Goal: Transaction & Acquisition: Purchase product/service

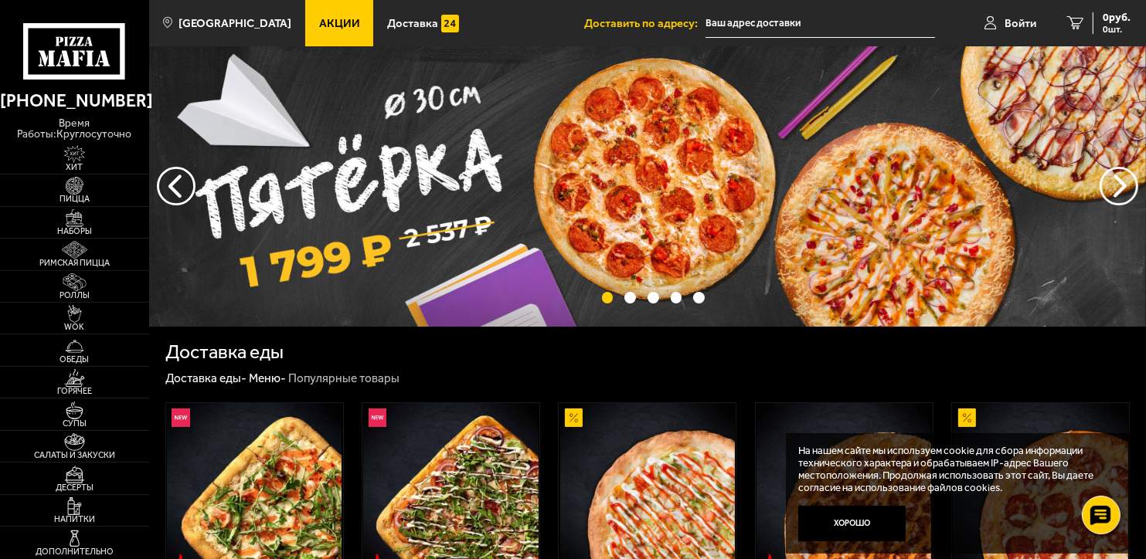
click at [339, 27] on link "Акции" at bounding box center [339, 23] width 69 height 46
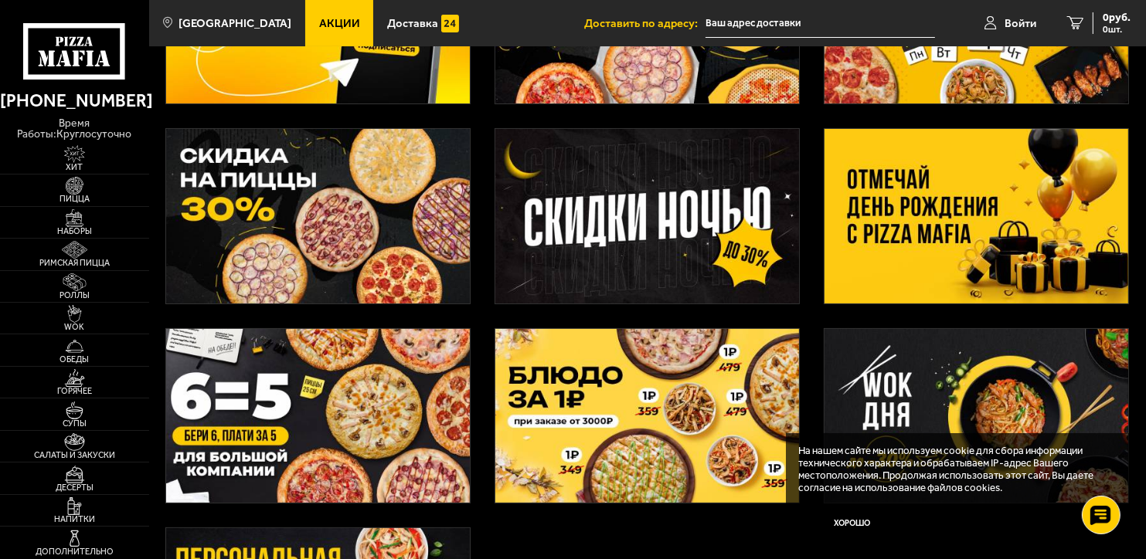
scroll to position [232, 0]
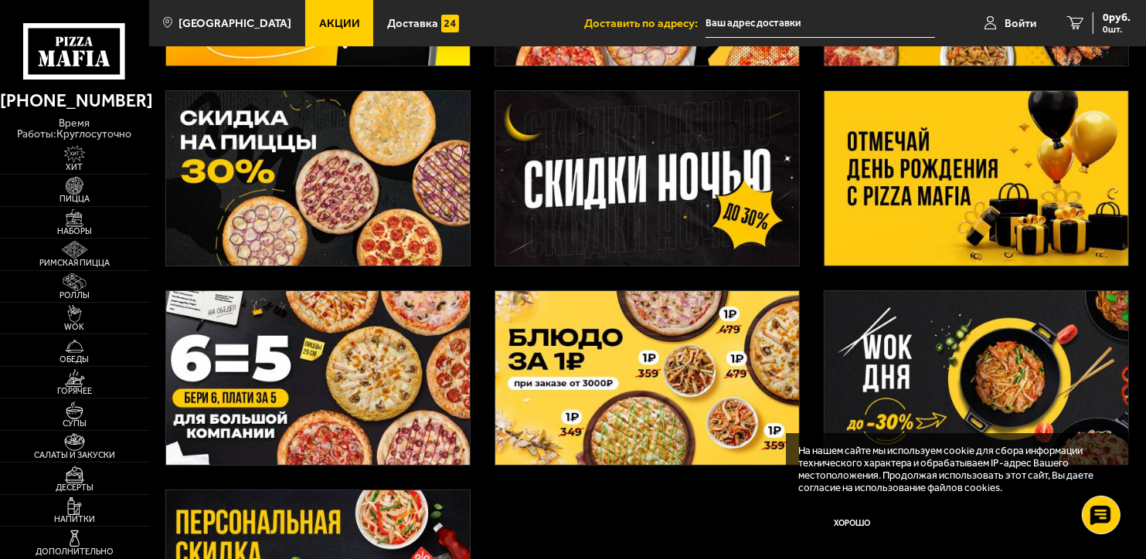
click at [725, 424] on img at bounding box center [647, 378] width 304 height 175
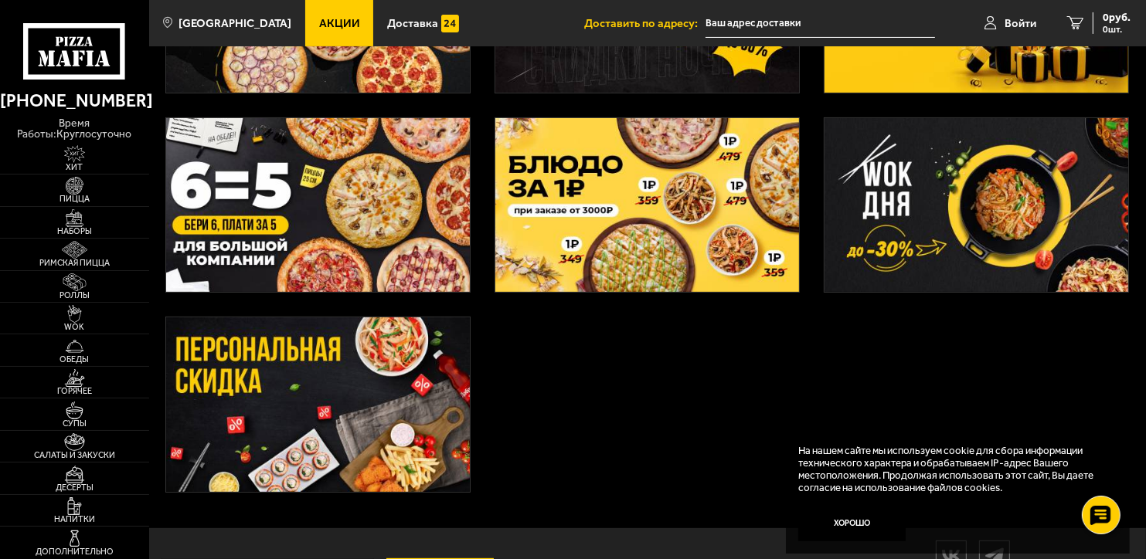
scroll to position [463, 0]
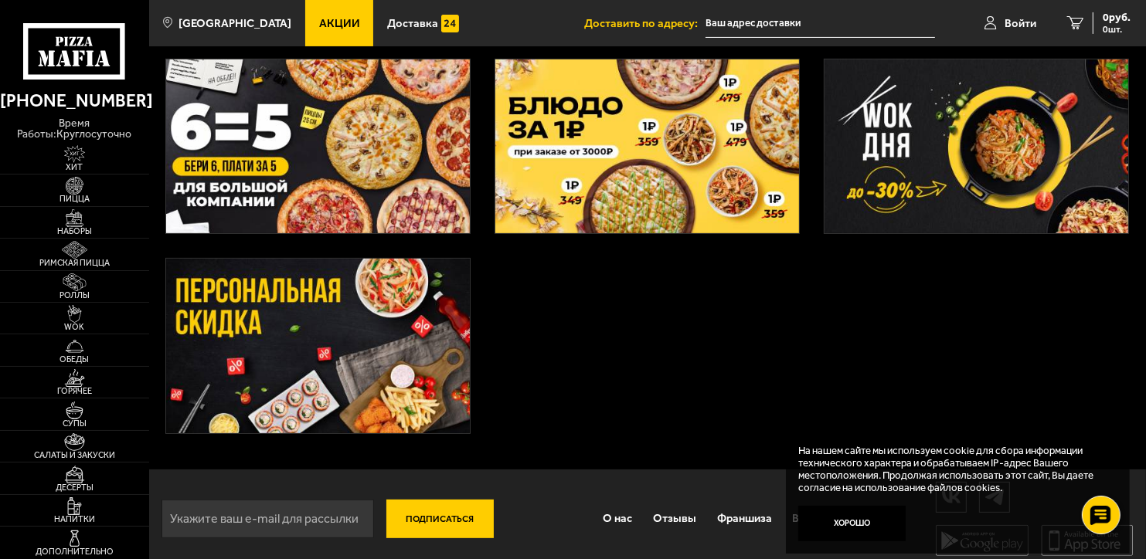
click at [397, 311] on img at bounding box center [318, 346] width 304 height 175
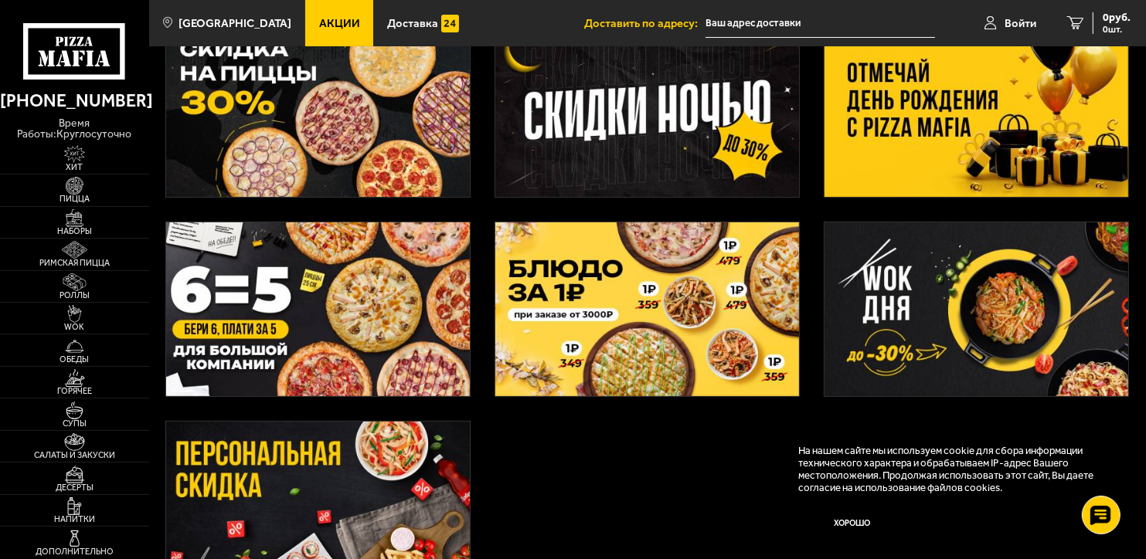
scroll to position [309, 0]
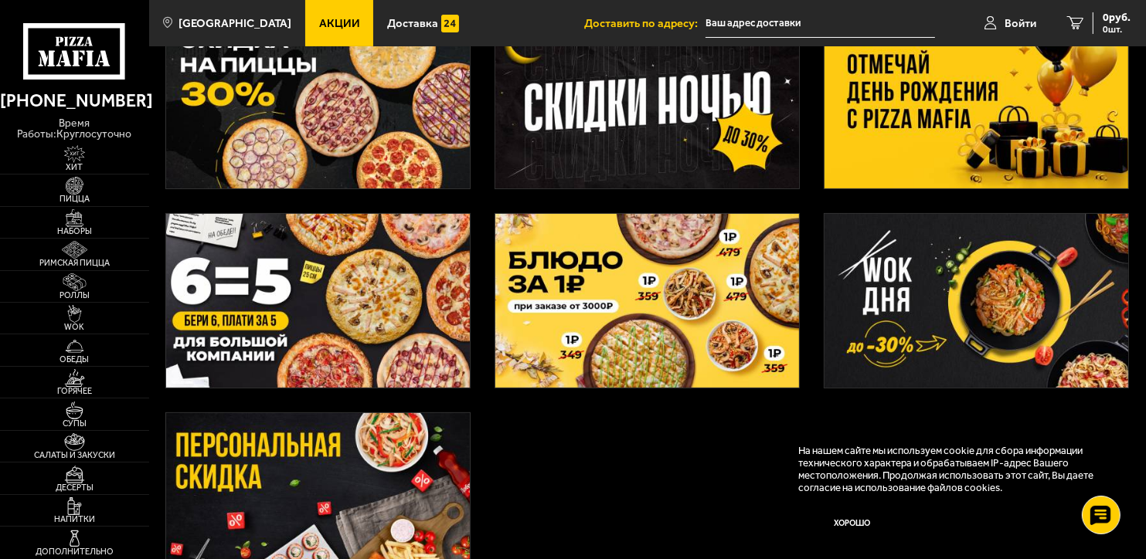
click at [986, 291] on img at bounding box center [976, 301] width 304 height 175
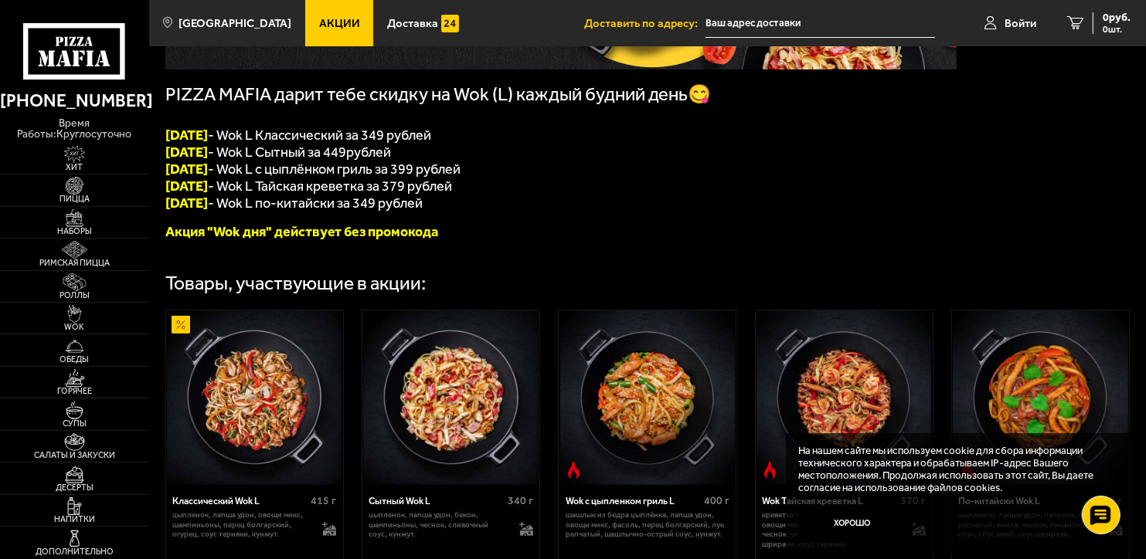
scroll to position [463, 0]
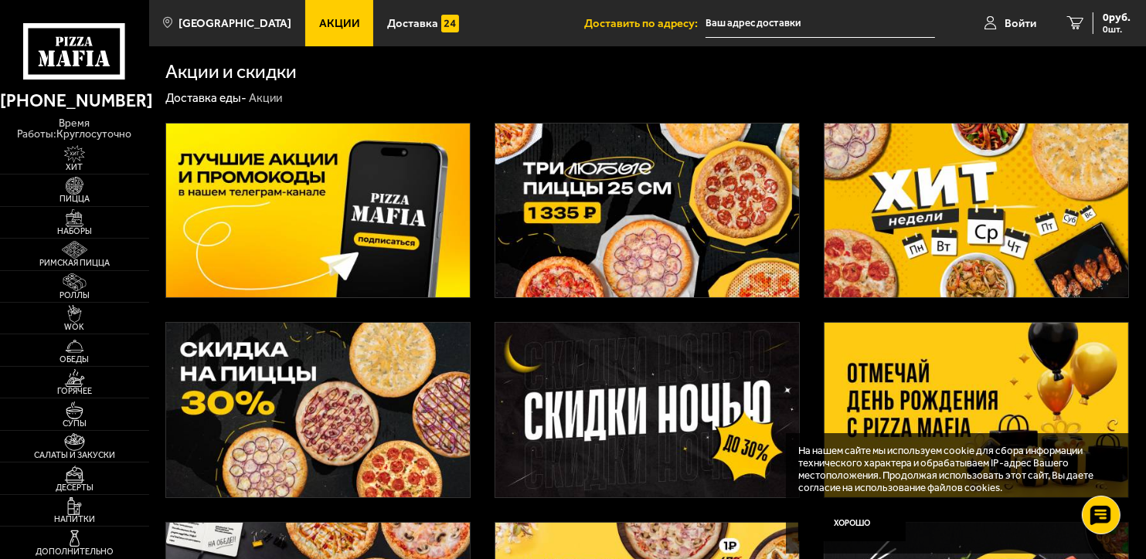
click at [820, 15] on input "text" at bounding box center [819, 23] width 229 height 29
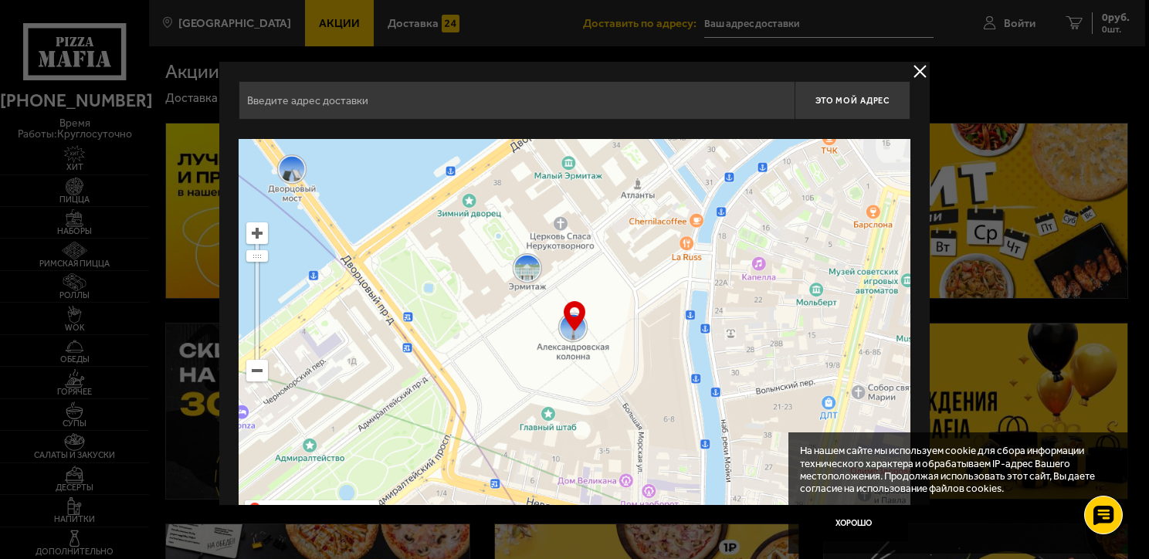
click at [420, 127] on div "Найдите адрес перетащив карту" at bounding box center [575, 129] width 672 height 19
click at [420, 101] on input "text" at bounding box center [517, 100] width 556 height 39
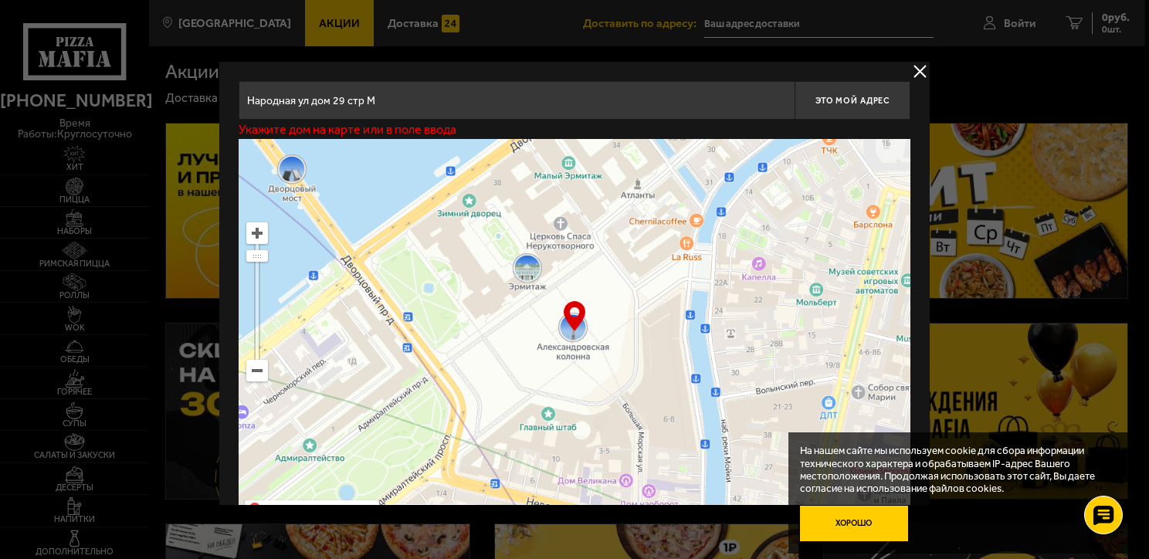
click at [844, 527] on button "Хорошо" at bounding box center [854, 524] width 108 height 36
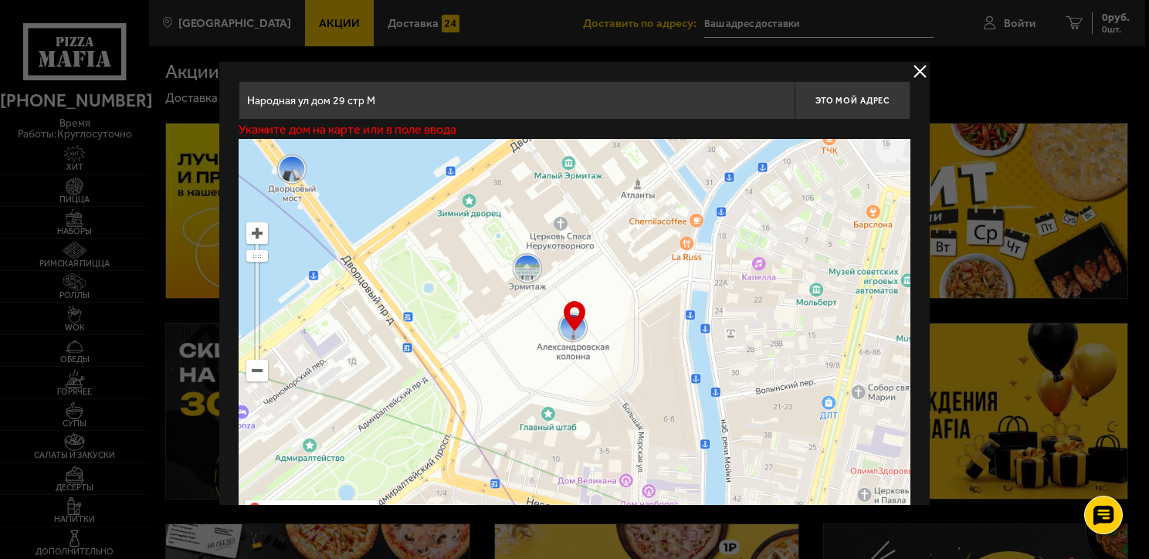
click at [556, 117] on input "Народная ул дом 29 стр М" at bounding box center [517, 100] width 556 height 39
drag, startPoint x: 380, startPoint y: 99, endPoint x: 343, endPoint y: 93, distance: 37.6
click at [343, 93] on input "Народная ул дом 29 стр М" at bounding box center [517, 100] width 556 height 39
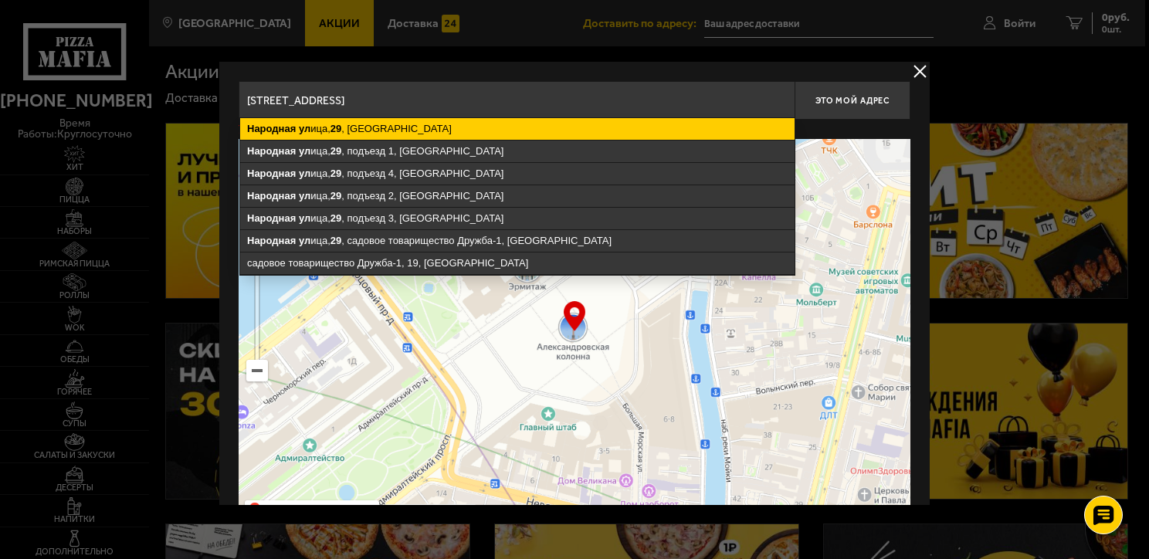
click at [301, 124] on ymaps "ул" at bounding box center [305, 129] width 12 height 12
type input "[STREET_ADDRESS]"
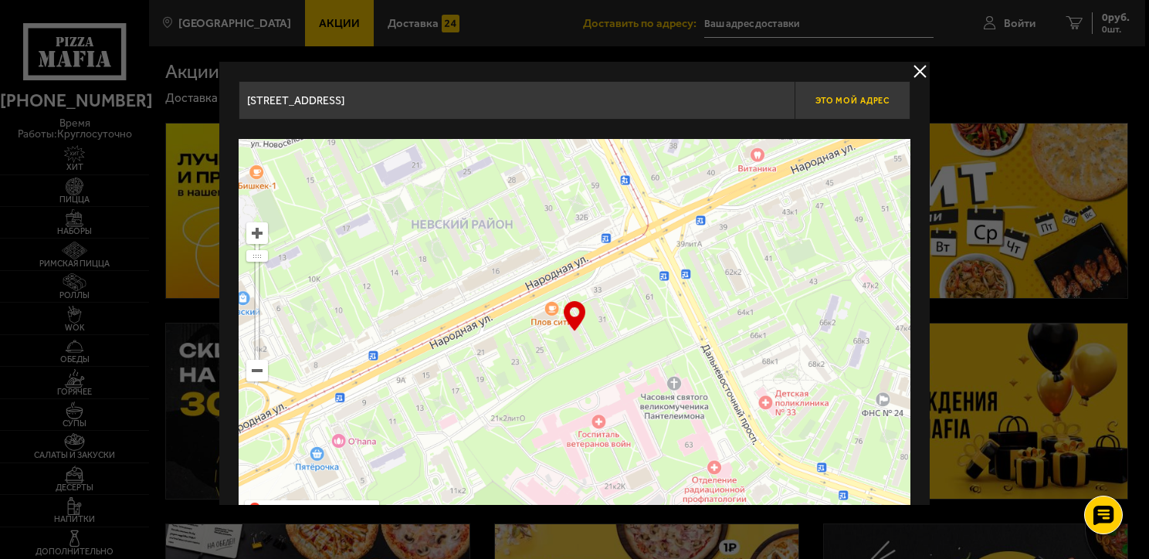
click at [848, 105] on button "Это мой адрес" at bounding box center [853, 100] width 116 height 39
type input "[STREET_ADDRESS]"
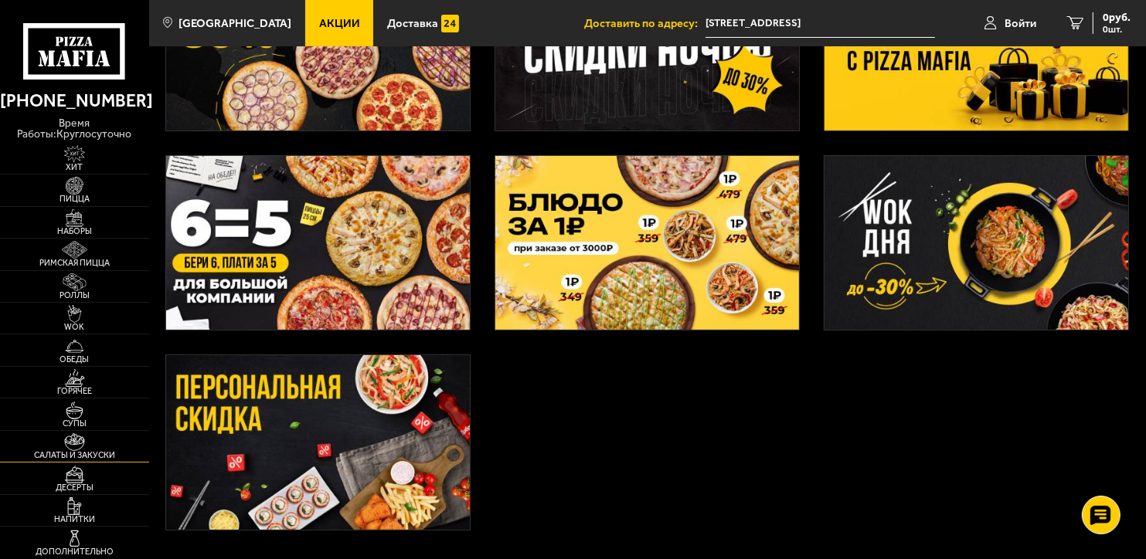
scroll to position [386, 0]
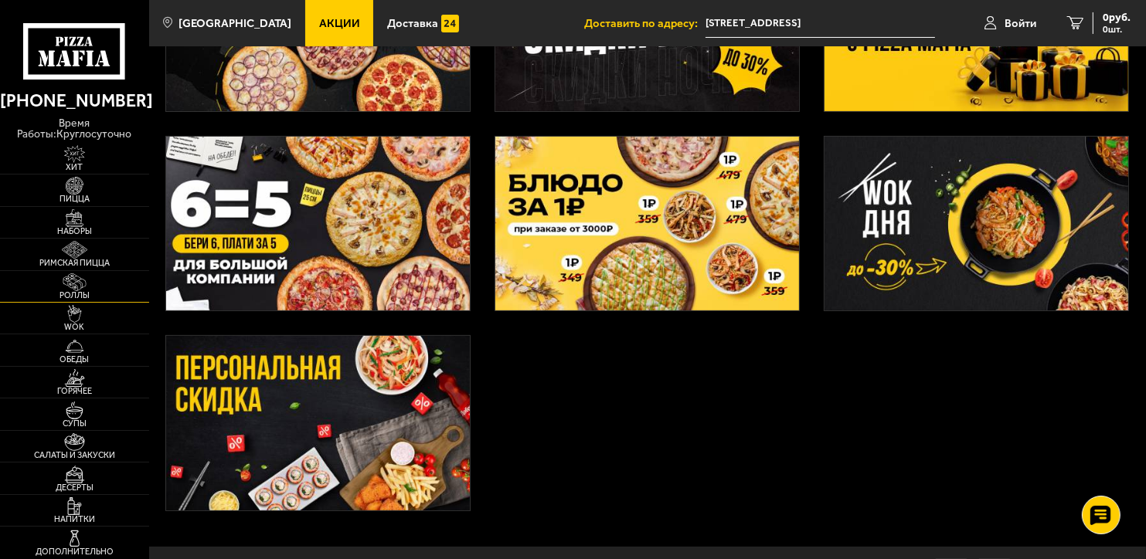
click at [87, 294] on span "Роллы" at bounding box center [74, 295] width 149 height 8
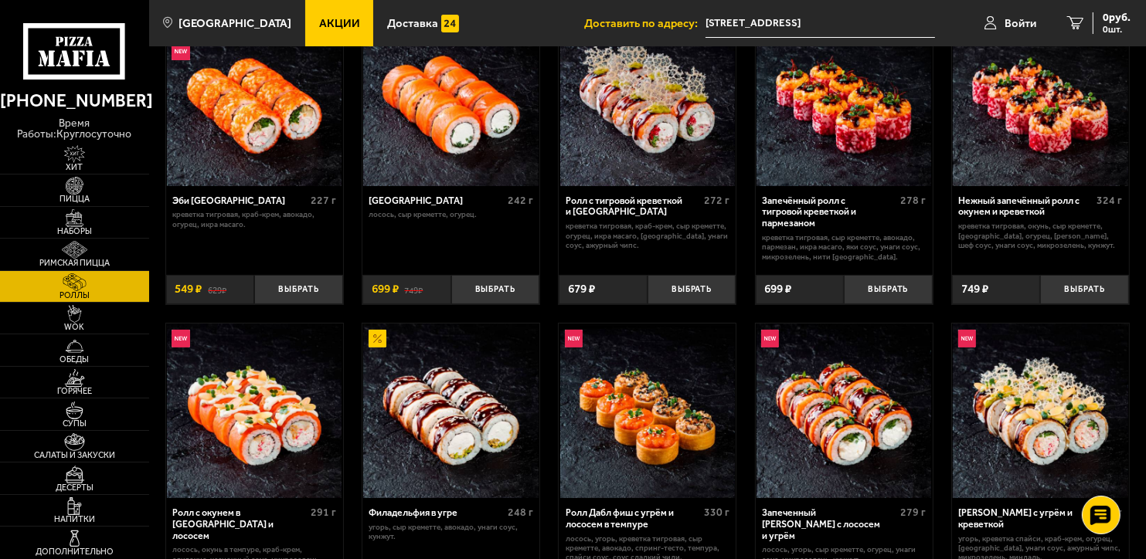
scroll to position [77, 0]
